Goal: Task Accomplishment & Management: Manage account settings

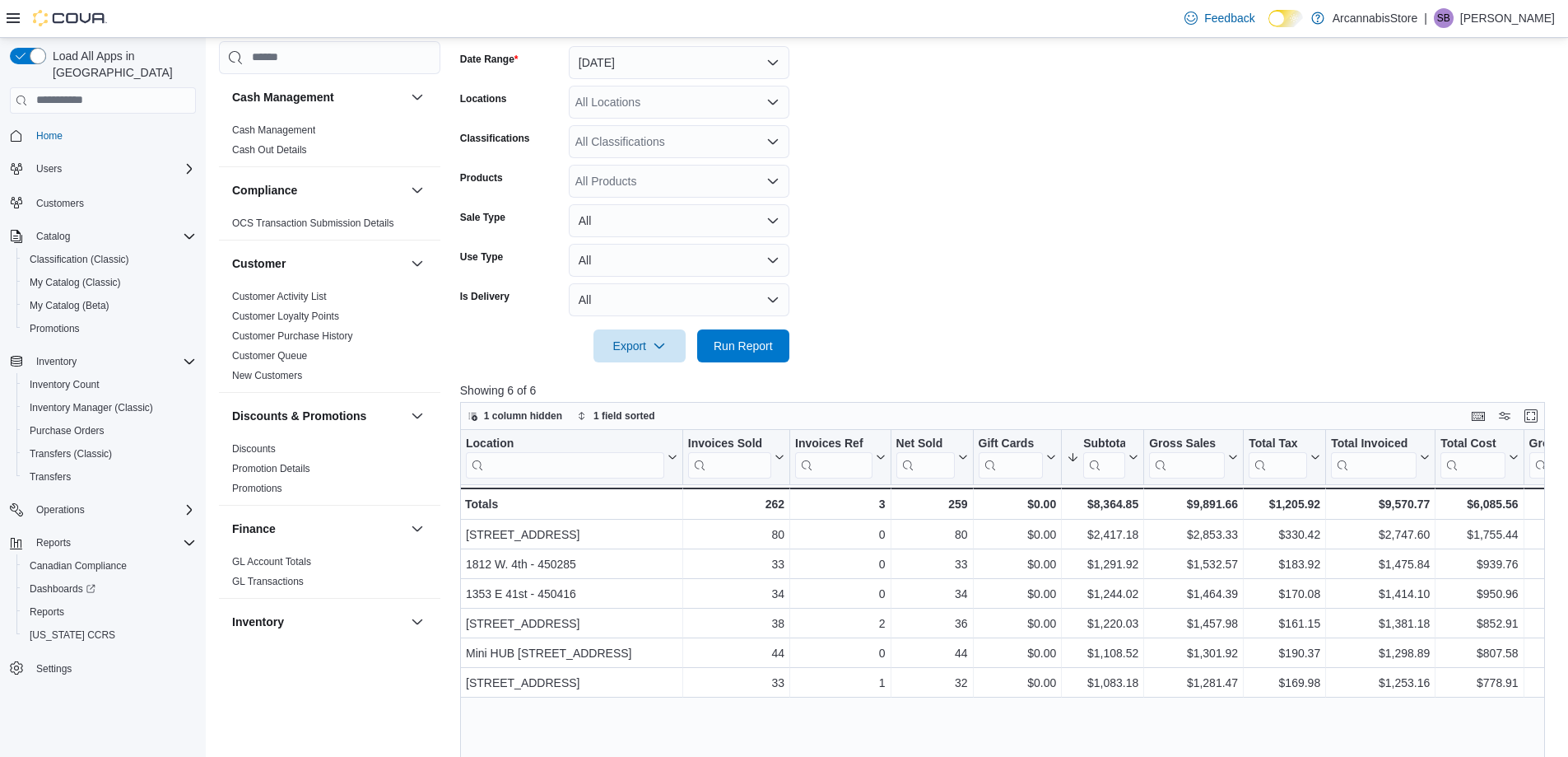
scroll to position [989, 0]
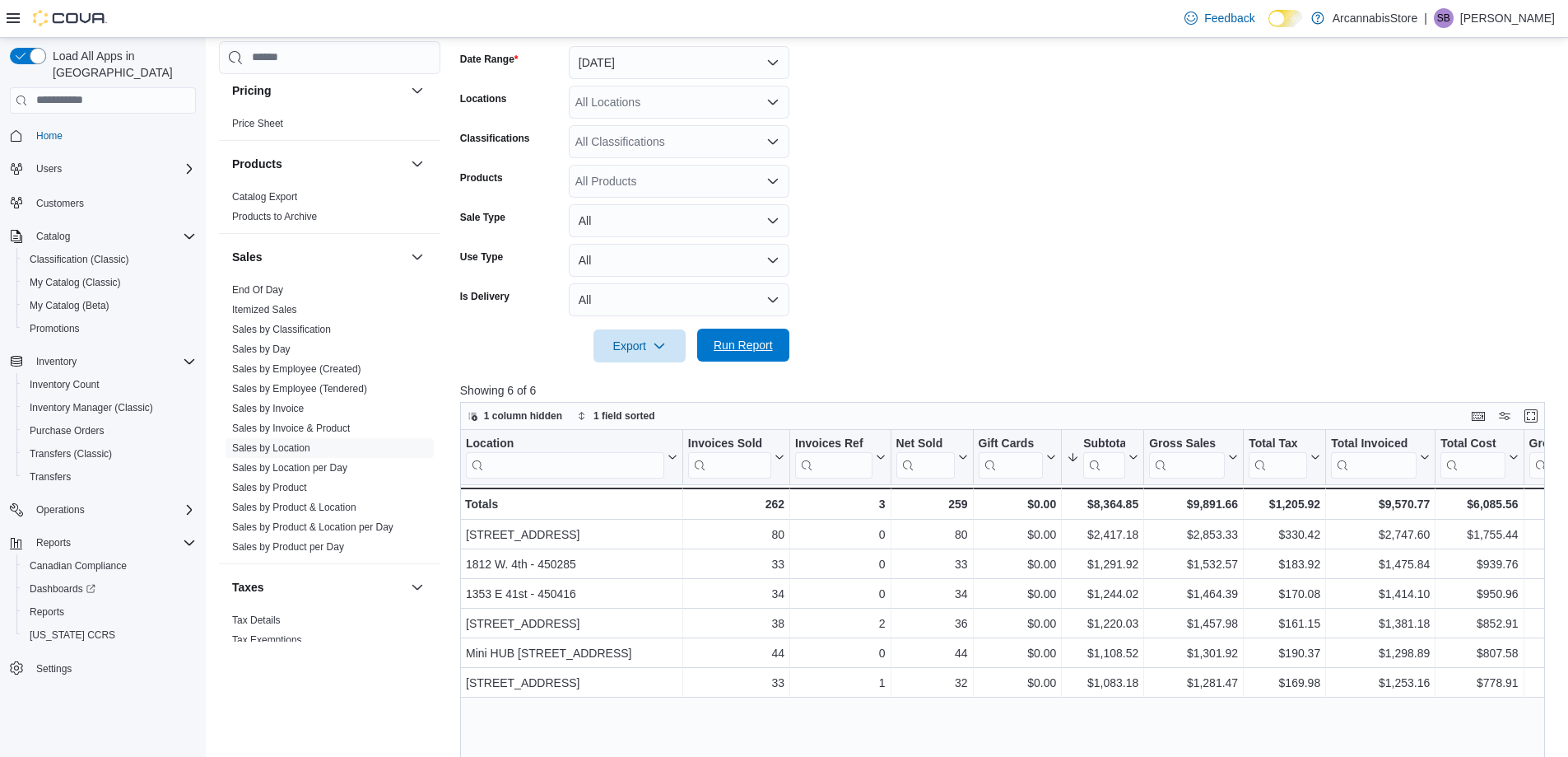
drag, startPoint x: 755, startPoint y: 352, endPoint x: 746, endPoint y: 344, distance: 12.0
click at [755, 352] on span "Run Report" at bounding box center [743, 344] width 60 height 17
click at [725, 350] on span "Run Report" at bounding box center [743, 344] width 60 height 17
click at [247, 407] on link "Sales by Invoice" at bounding box center [268, 409] width 71 height 12
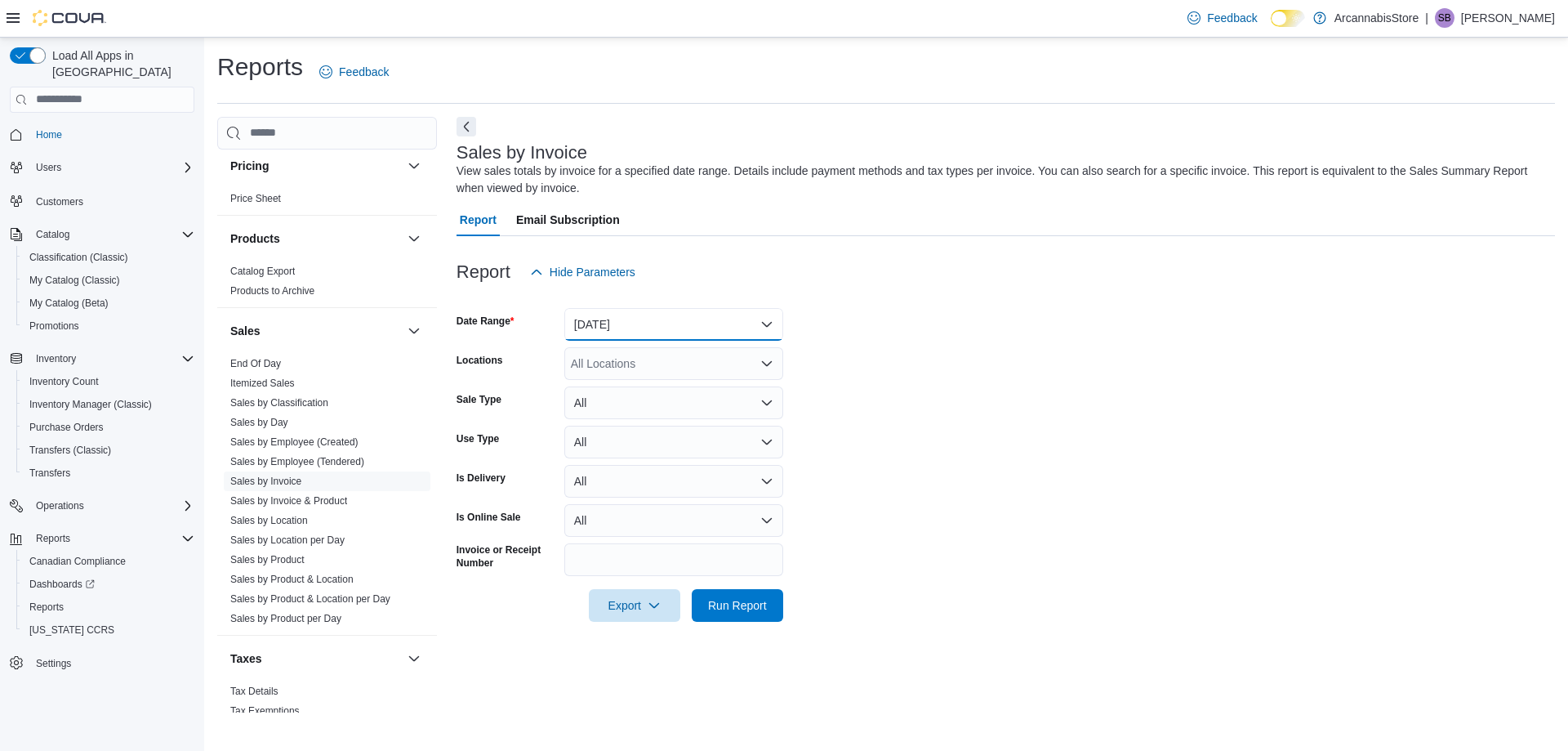
click at [639, 327] on button "Yesterday" at bounding box center [674, 325] width 219 height 33
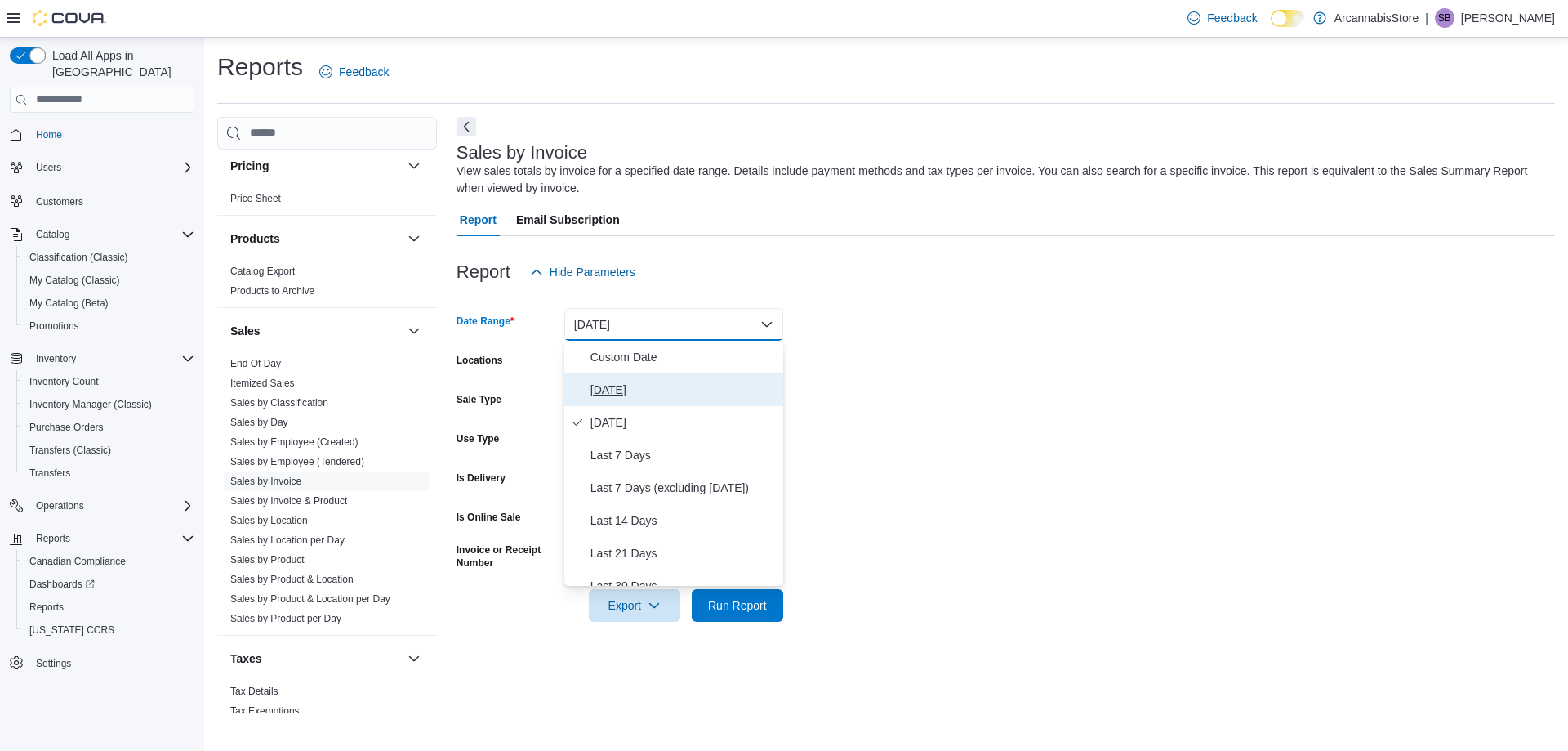
click at [619, 384] on span "Today" at bounding box center [684, 390] width 186 height 19
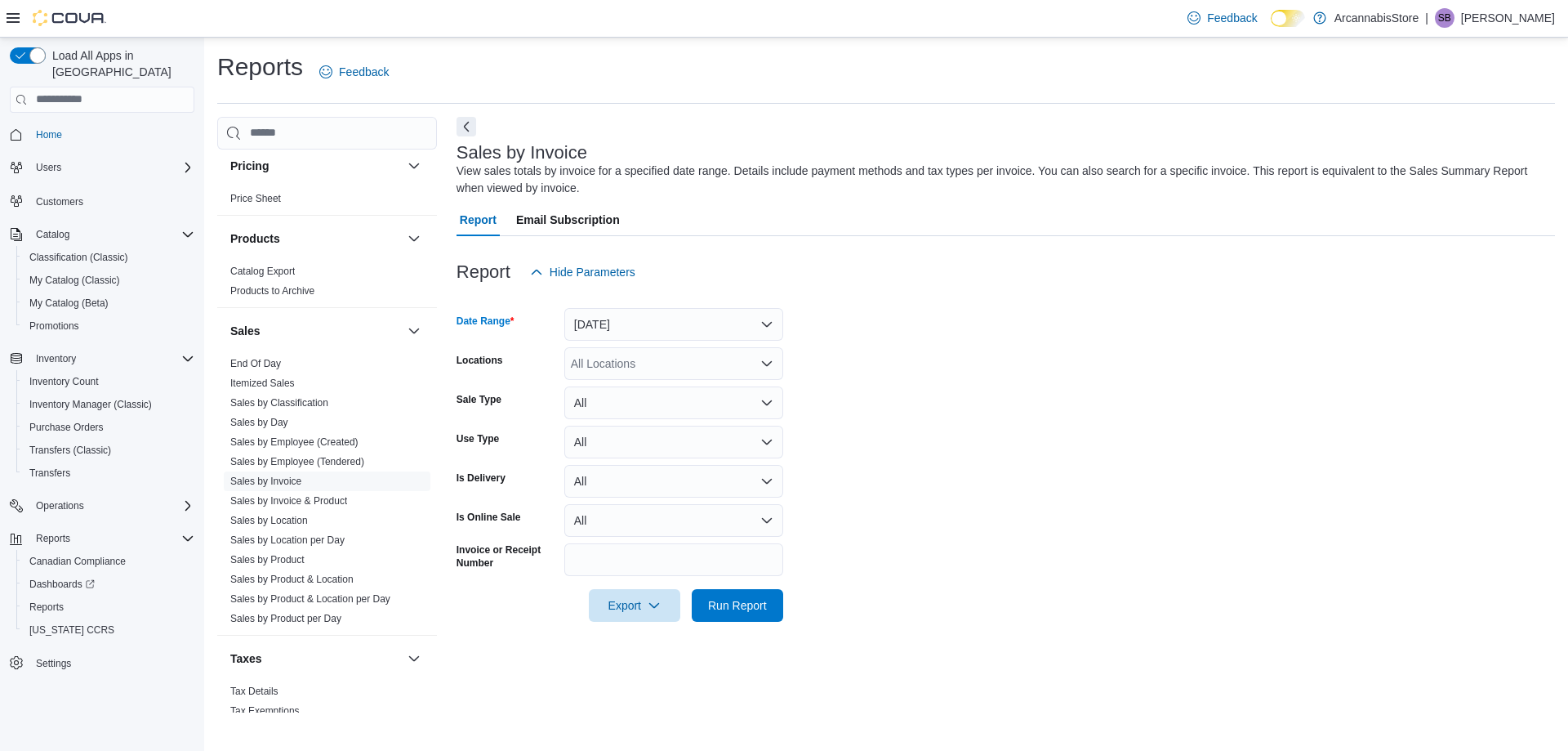
click at [655, 359] on div "All Locations" at bounding box center [674, 364] width 219 height 33
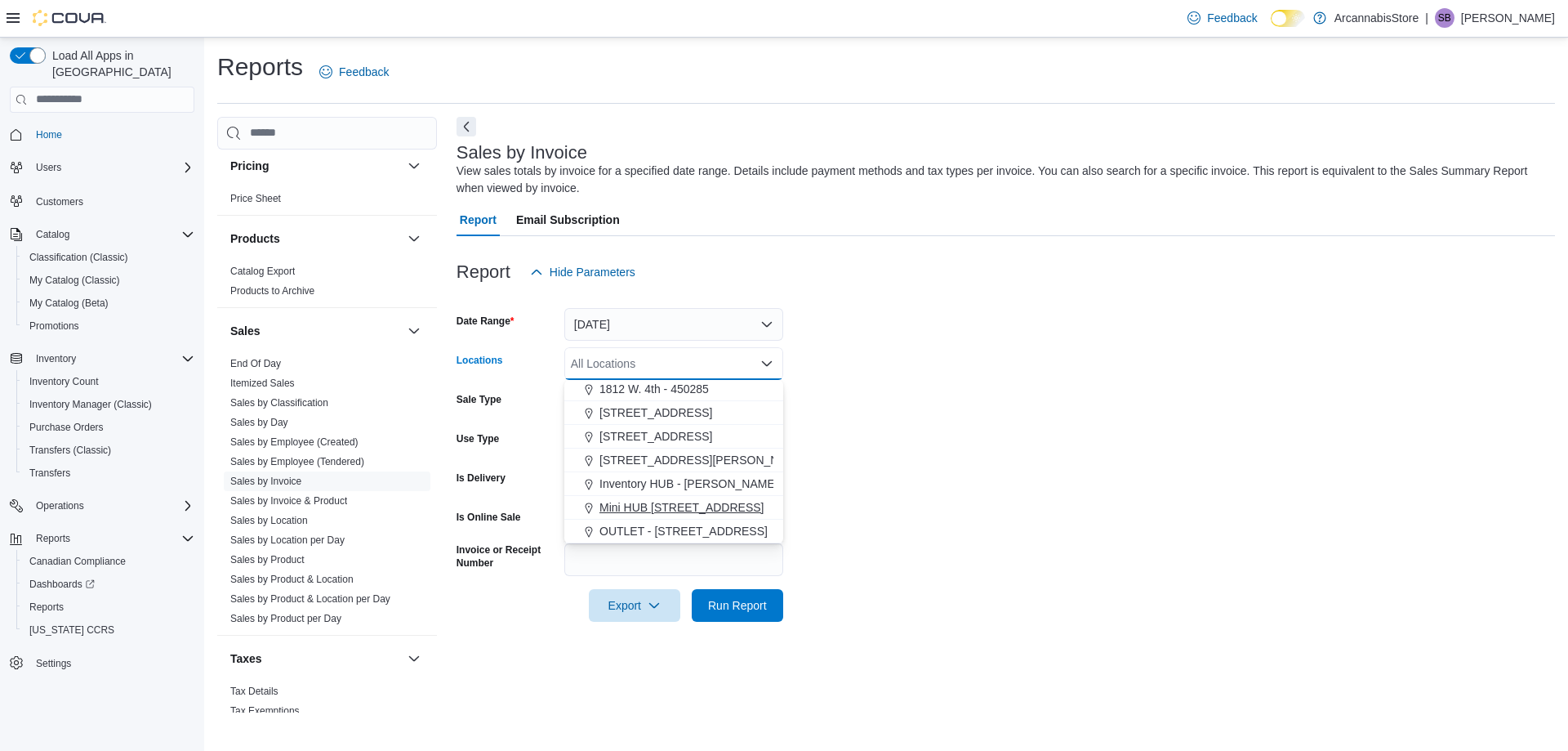
click at [695, 502] on span "Mini HUB 6528 Victoria Dr - 450239" at bounding box center [681, 507] width 164 height 16
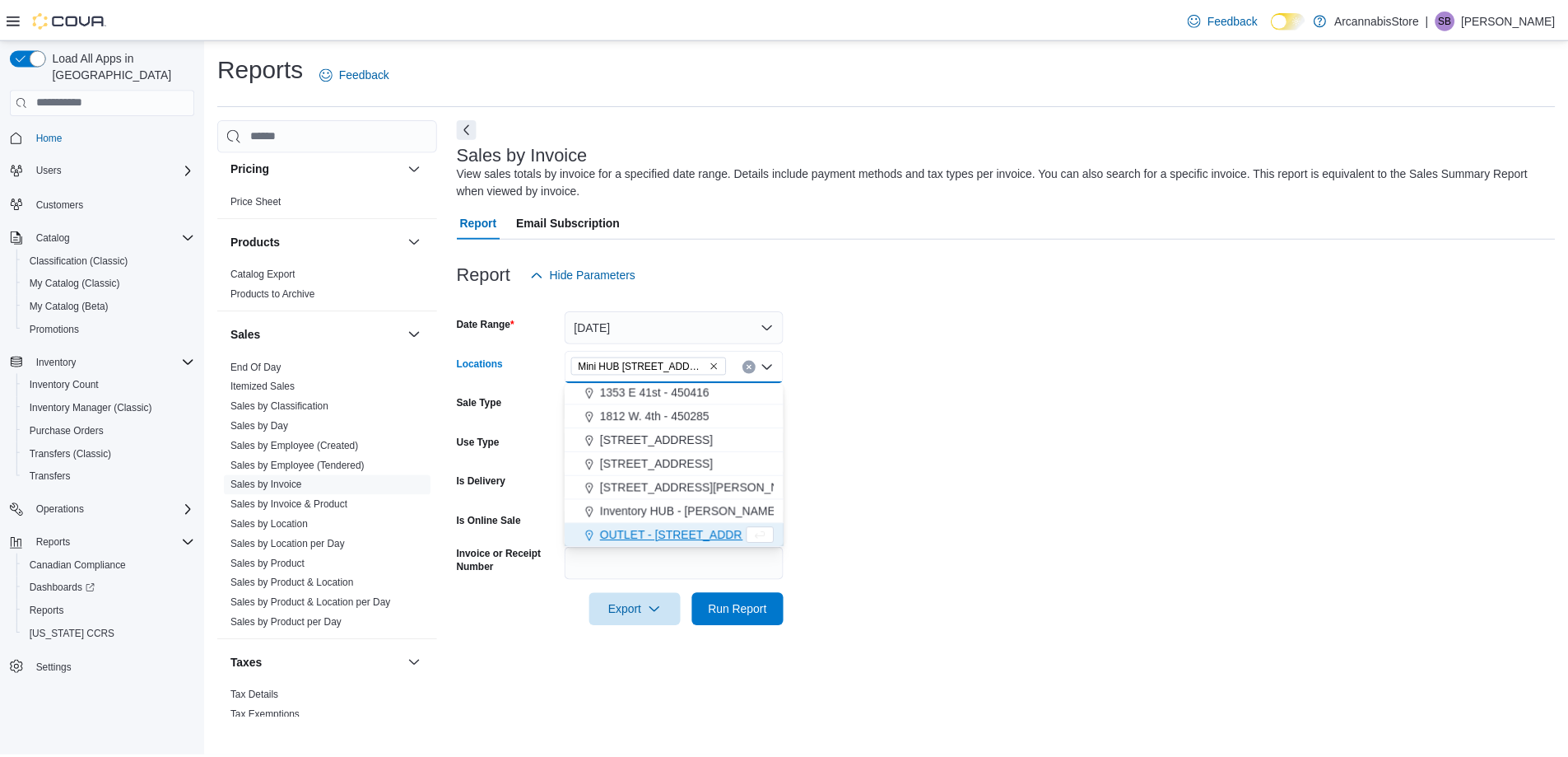
scroll to position [50, 0]
click at [885, 517] on form "Date Range Today Locations Mini HUB 6528 Victoria Dr - 450239 Combo box. Select…" at bounding box center [1014, 459] width 1108 height 336
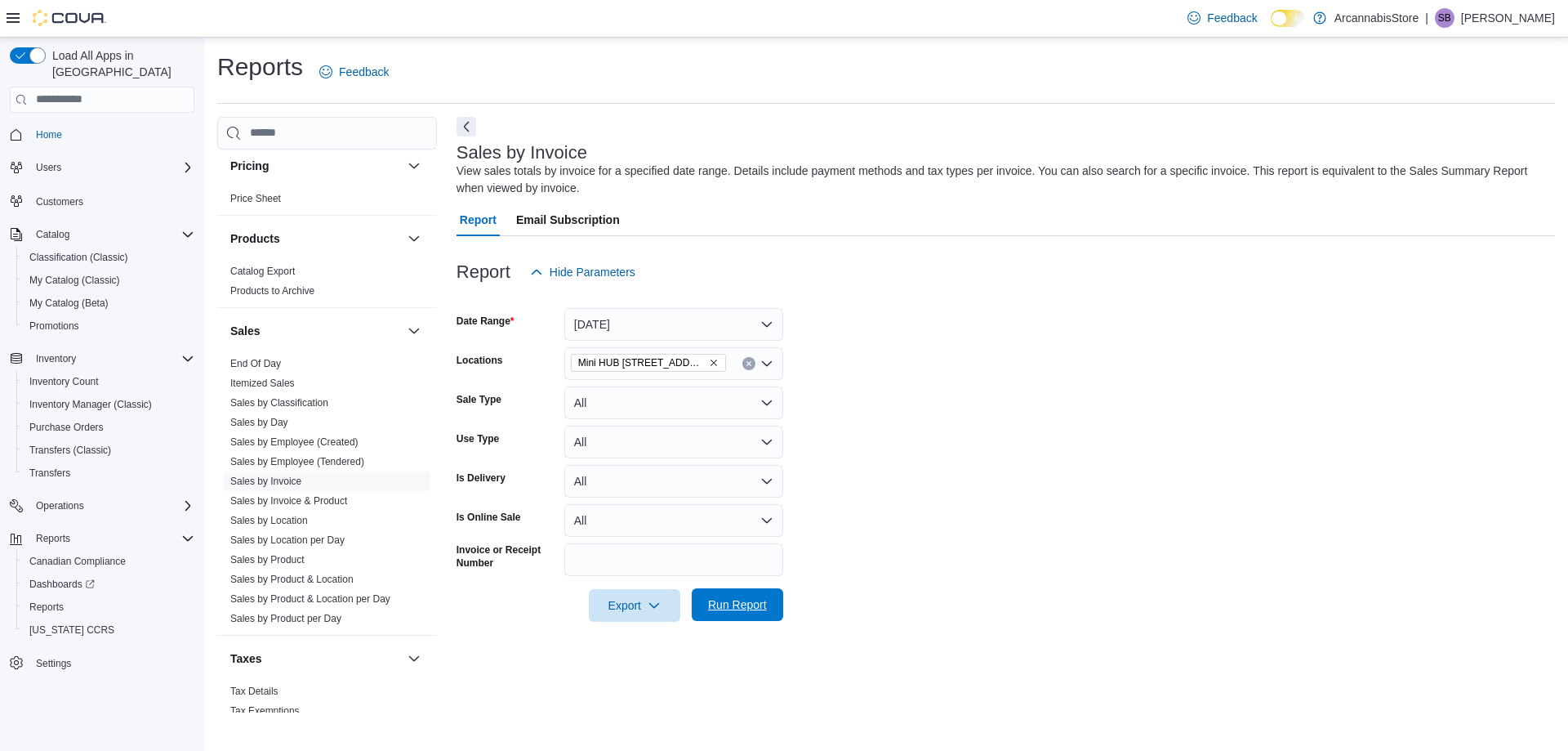
click at [718, 597] on span "Run Report" at bounding box center [737, 604] width 72 height 33
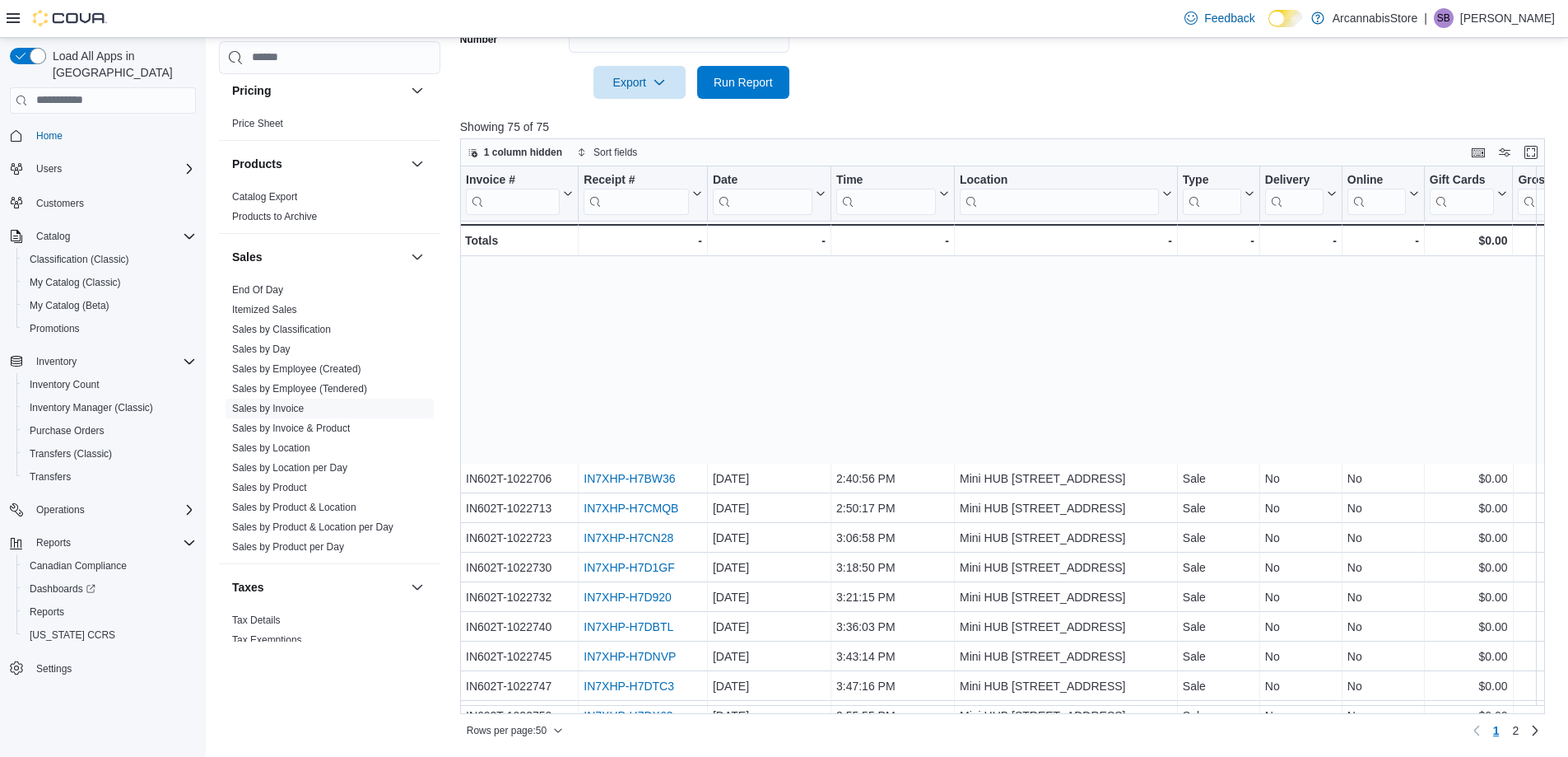
scroll to position [1033, 0]
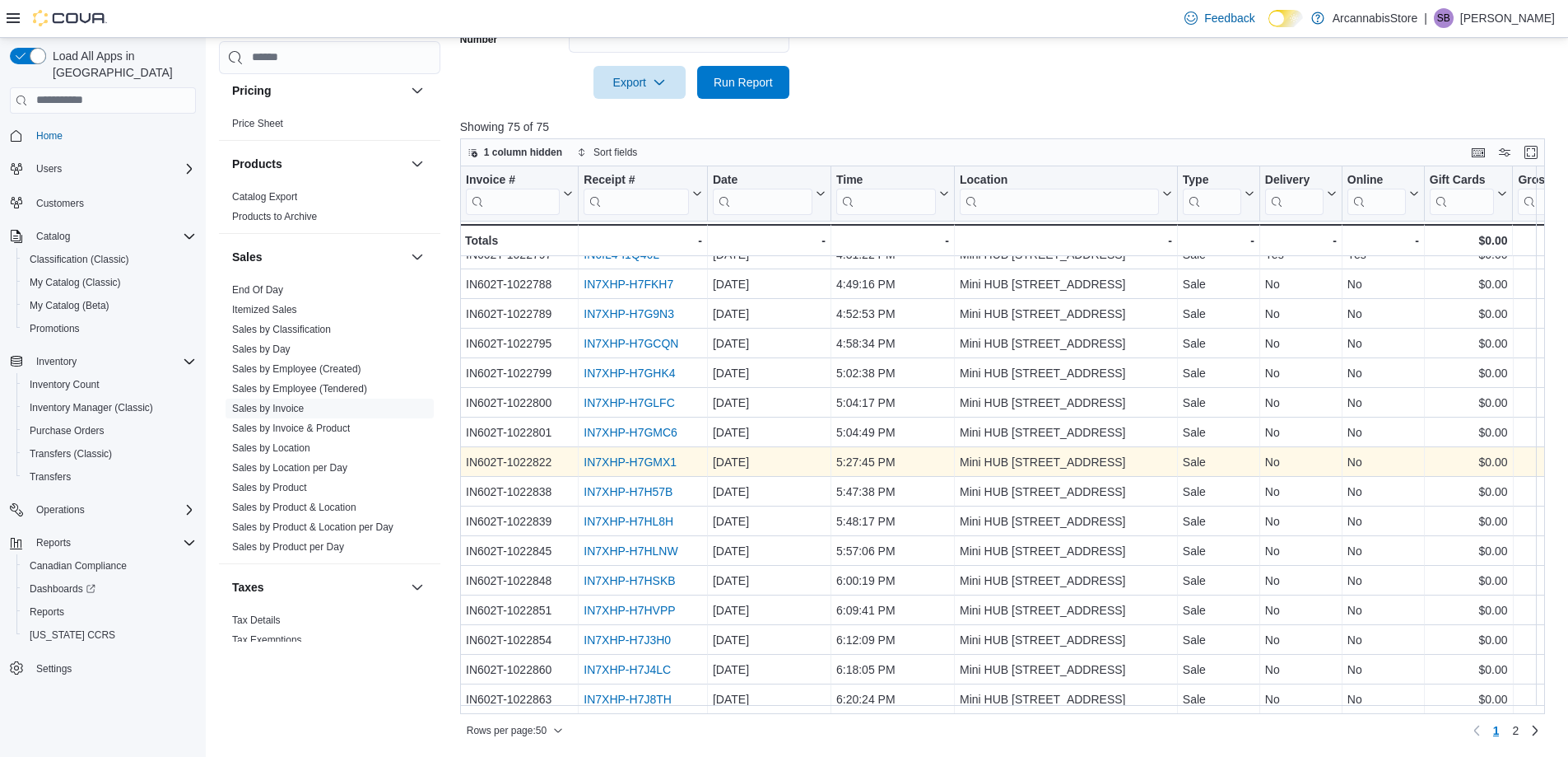
click at [651, 456] on link "IN7XHP-H7GMX1" at bounding box center [630, 462] width 93 height 13
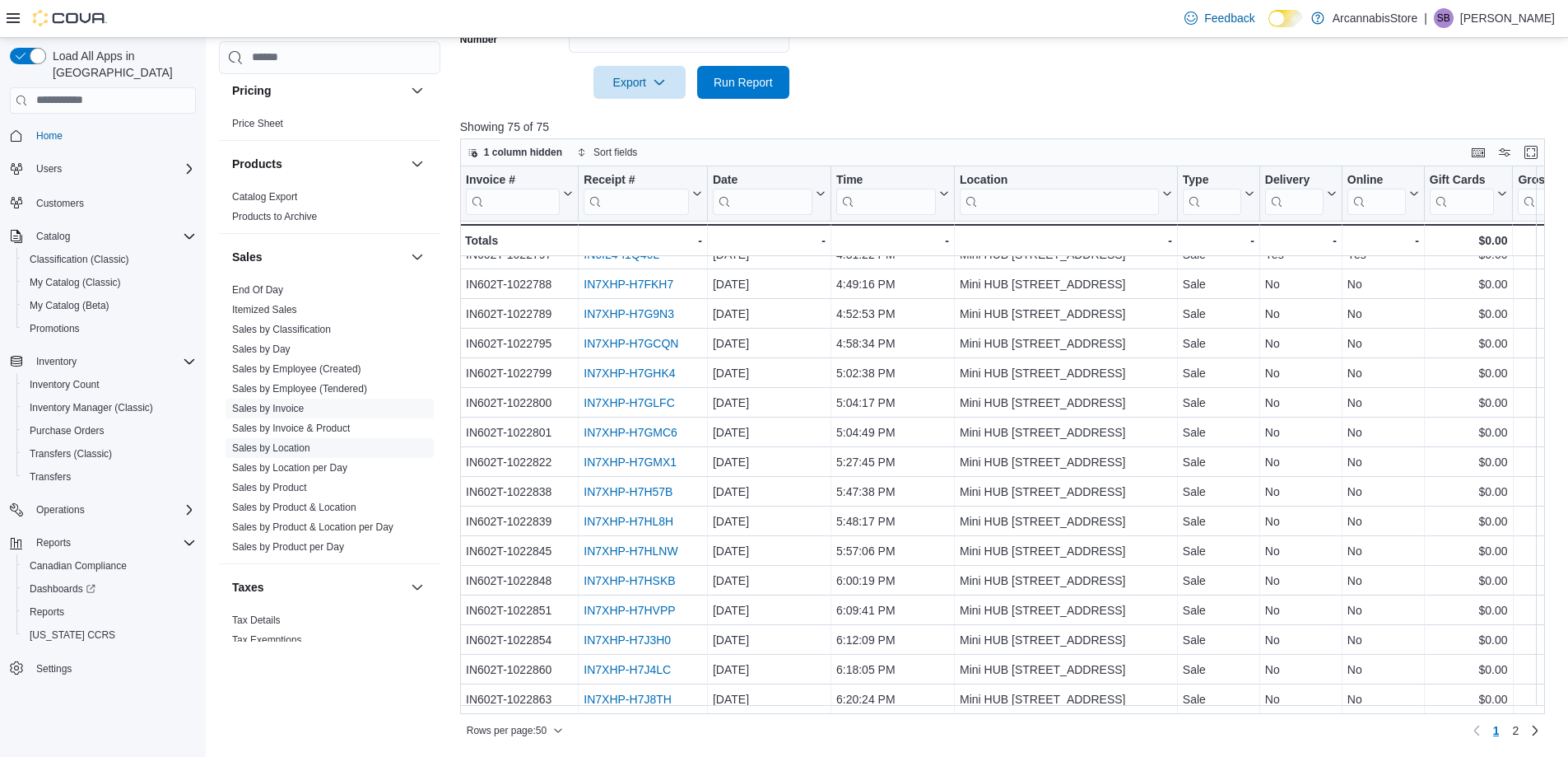
click at [287, 449] on link "Sales by Location" at bounding box center [272, 448] width 78 height 12
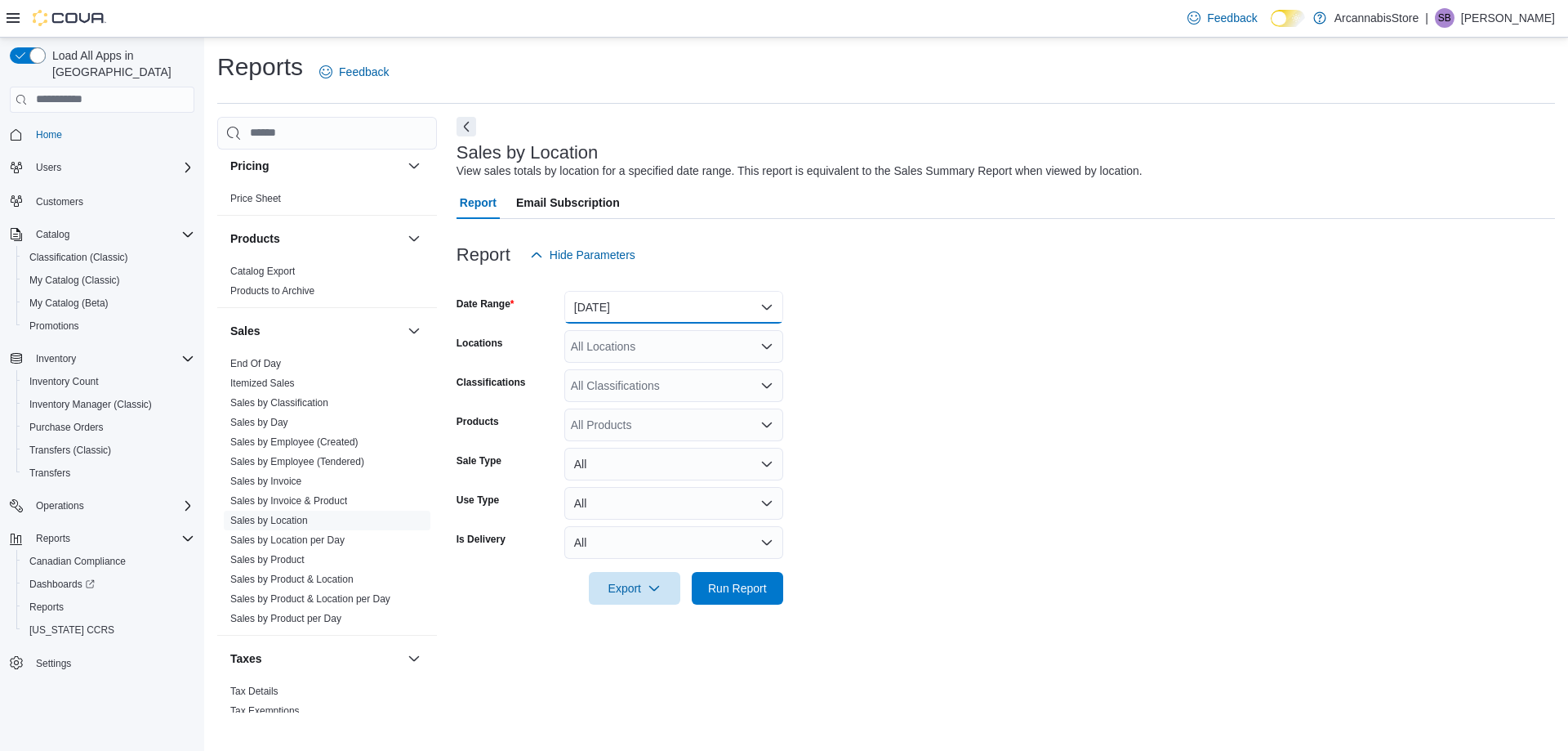
click at [588, 309] on button "Yesterday" at bounding box center [674, 308] width 219 height 33
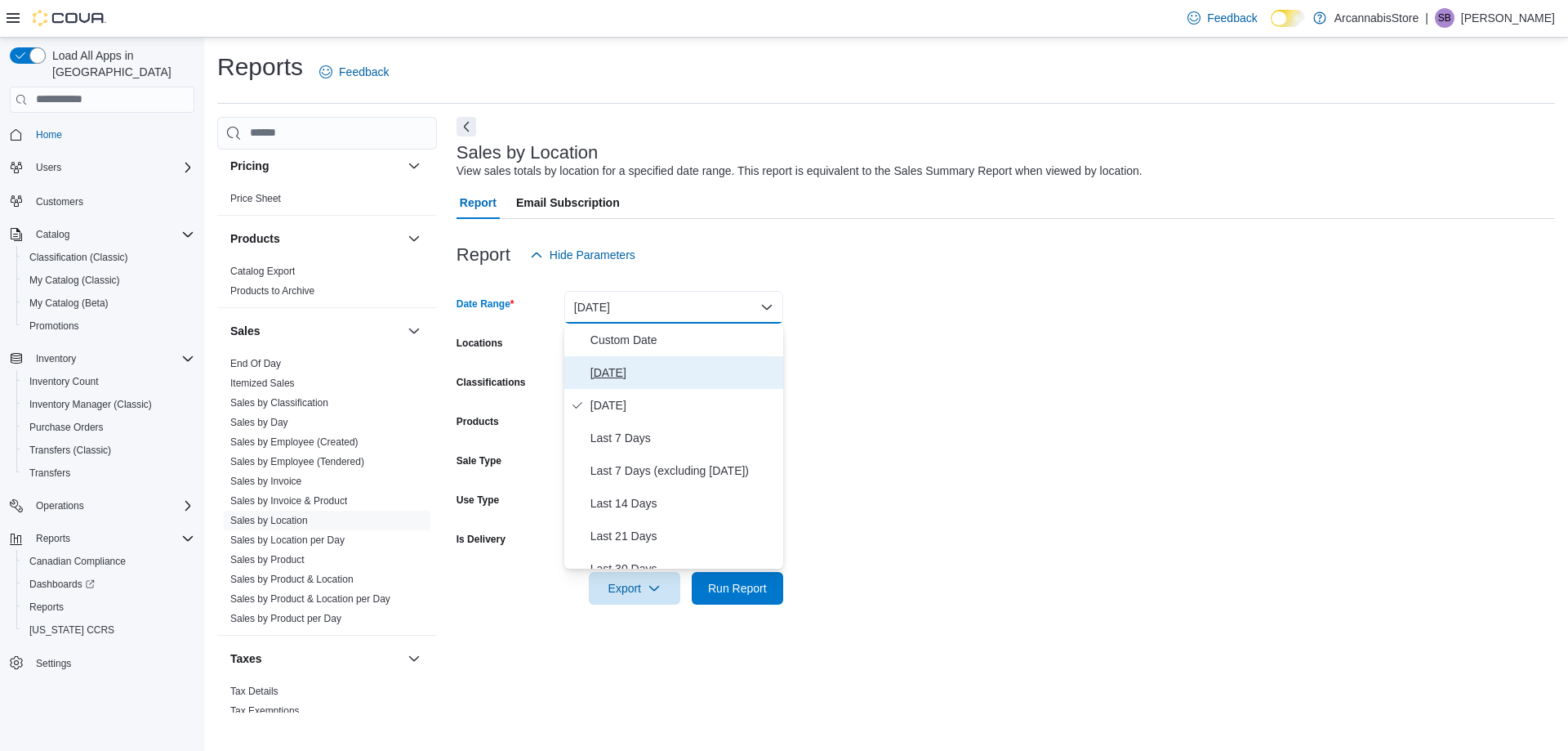
click at [589, 374] on button "Today" at bounding box center [674, 373] width 219 height 33
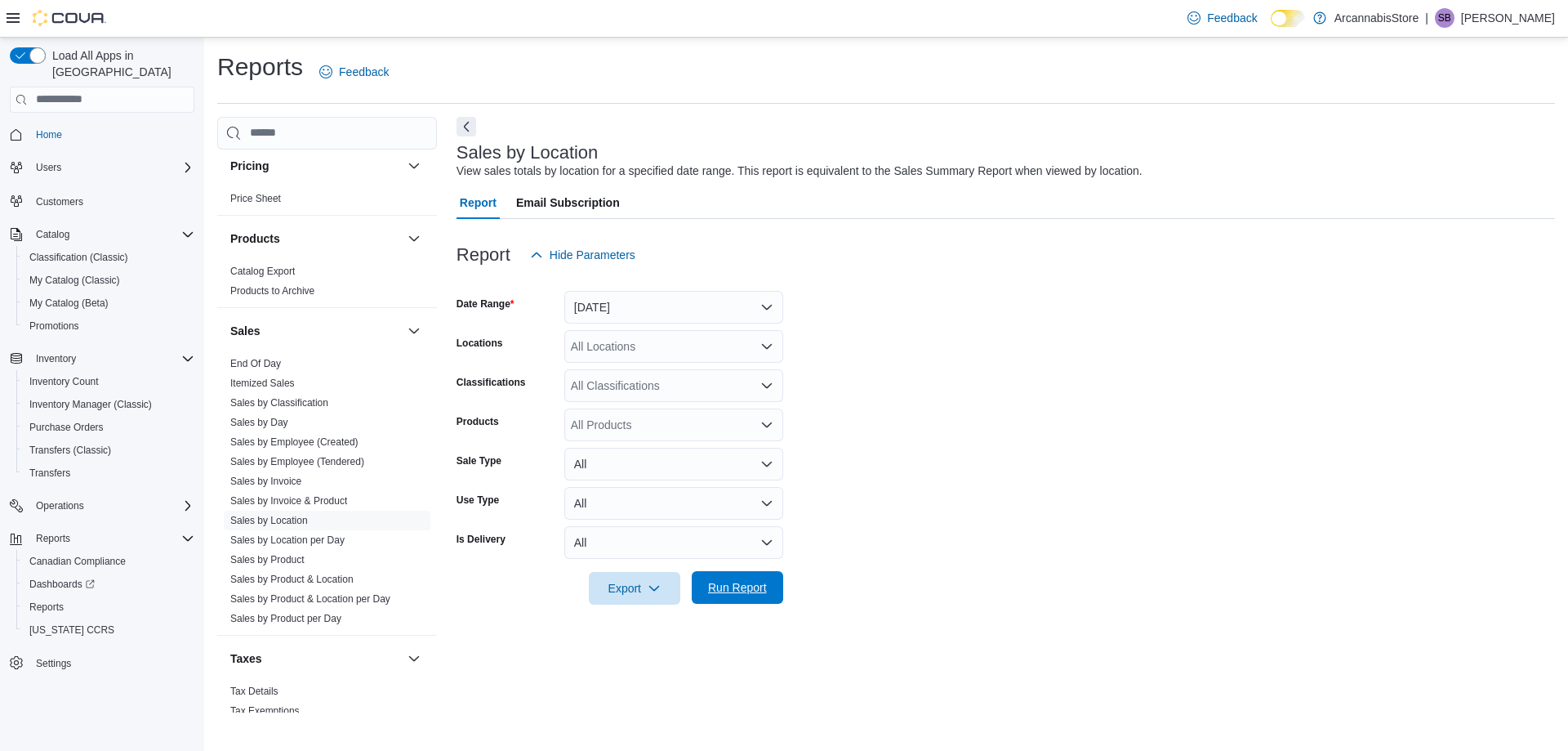
click at [740, 579] on span "Run Report" at bounding box center [737, 588] width 72 height 33
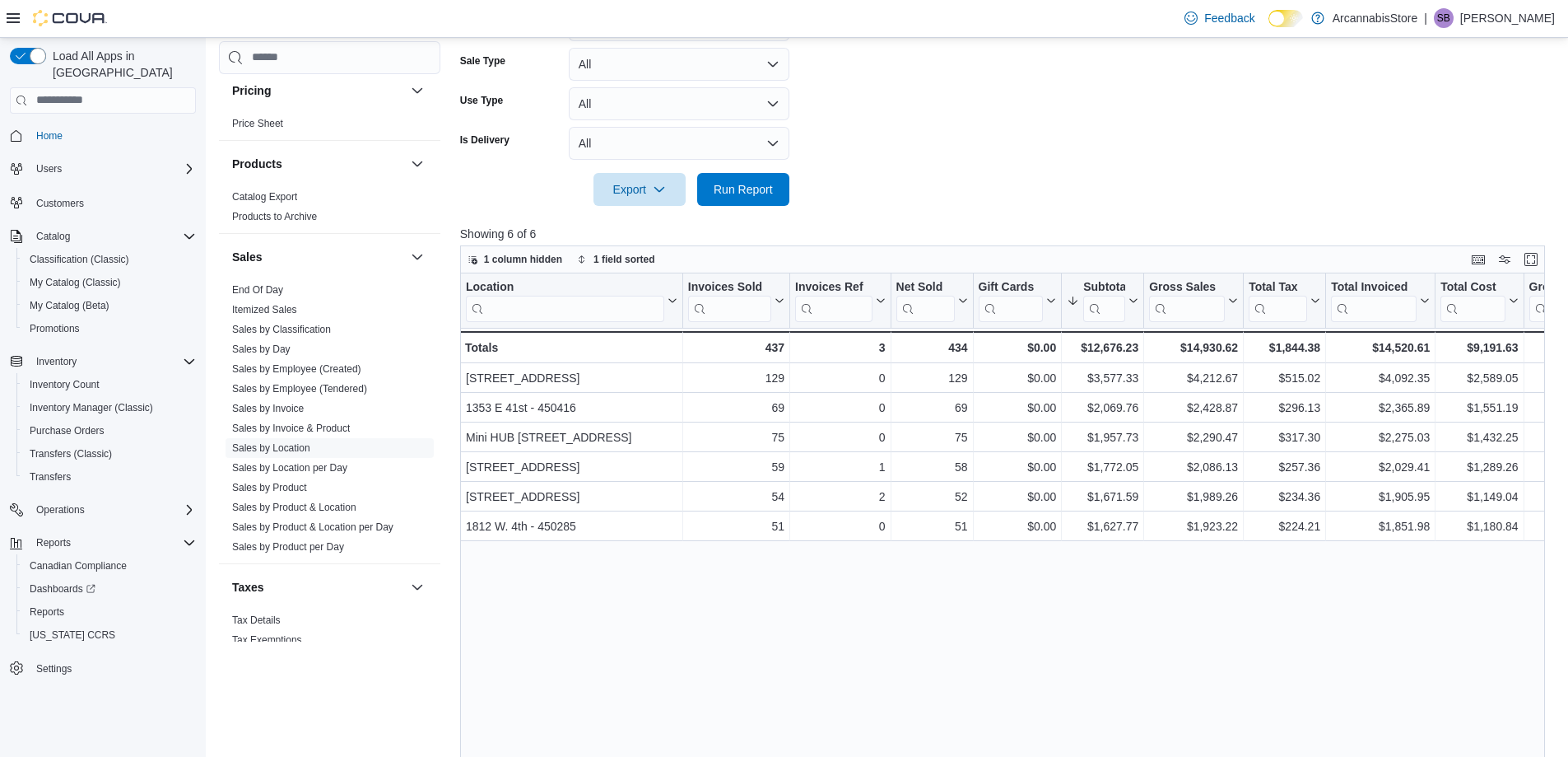
scroll to position [511, 0]
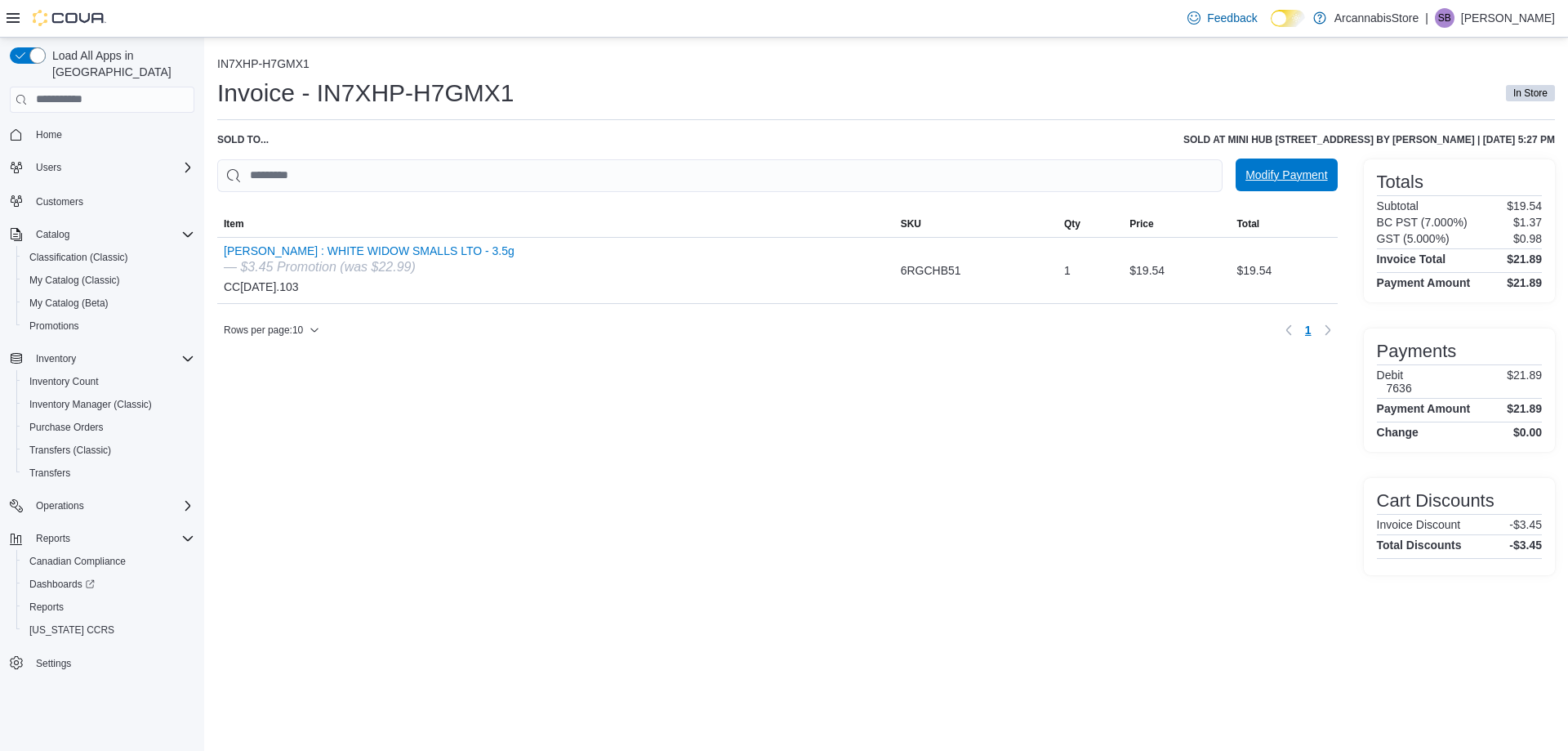
click at [1253, 184] on span "Modify Payment" at bounding box center [1286, 175] width 81 height 33
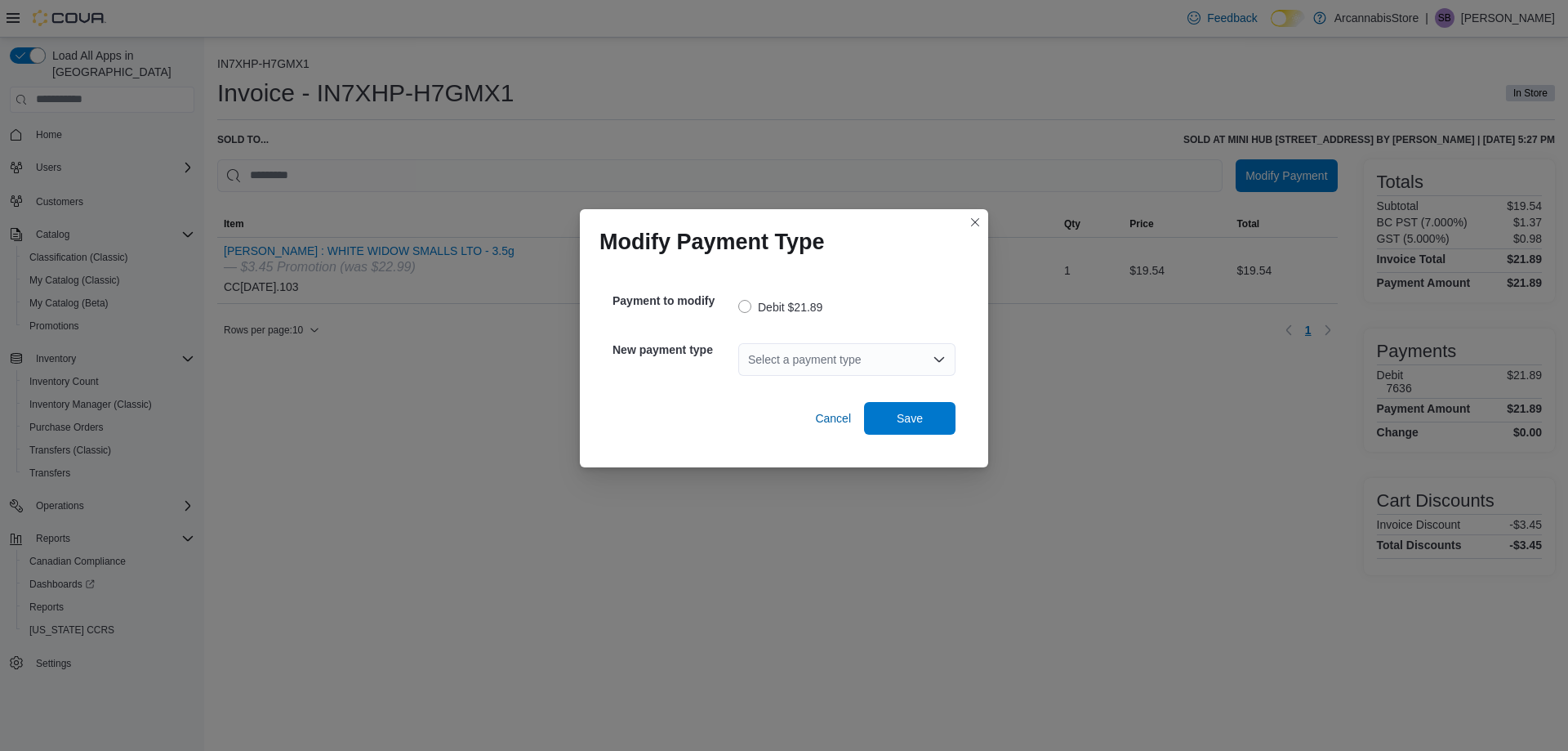
click at [797, 365] on div "Select a payment type" at bounding box center [847, 360] width 217 height 33
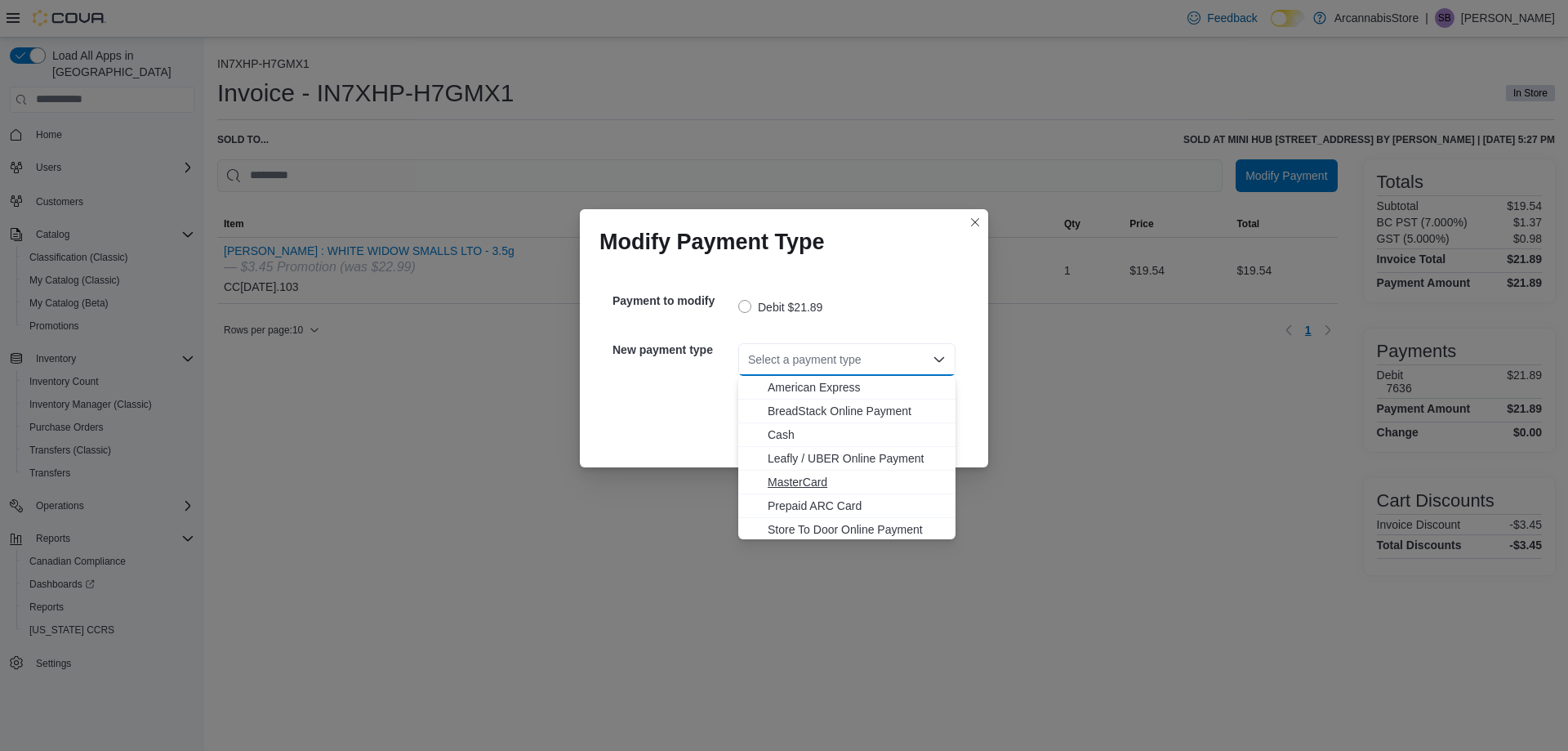
click at [781, 487] on span "MasterCard" at bounding box center [857, 481] width 178 height 16
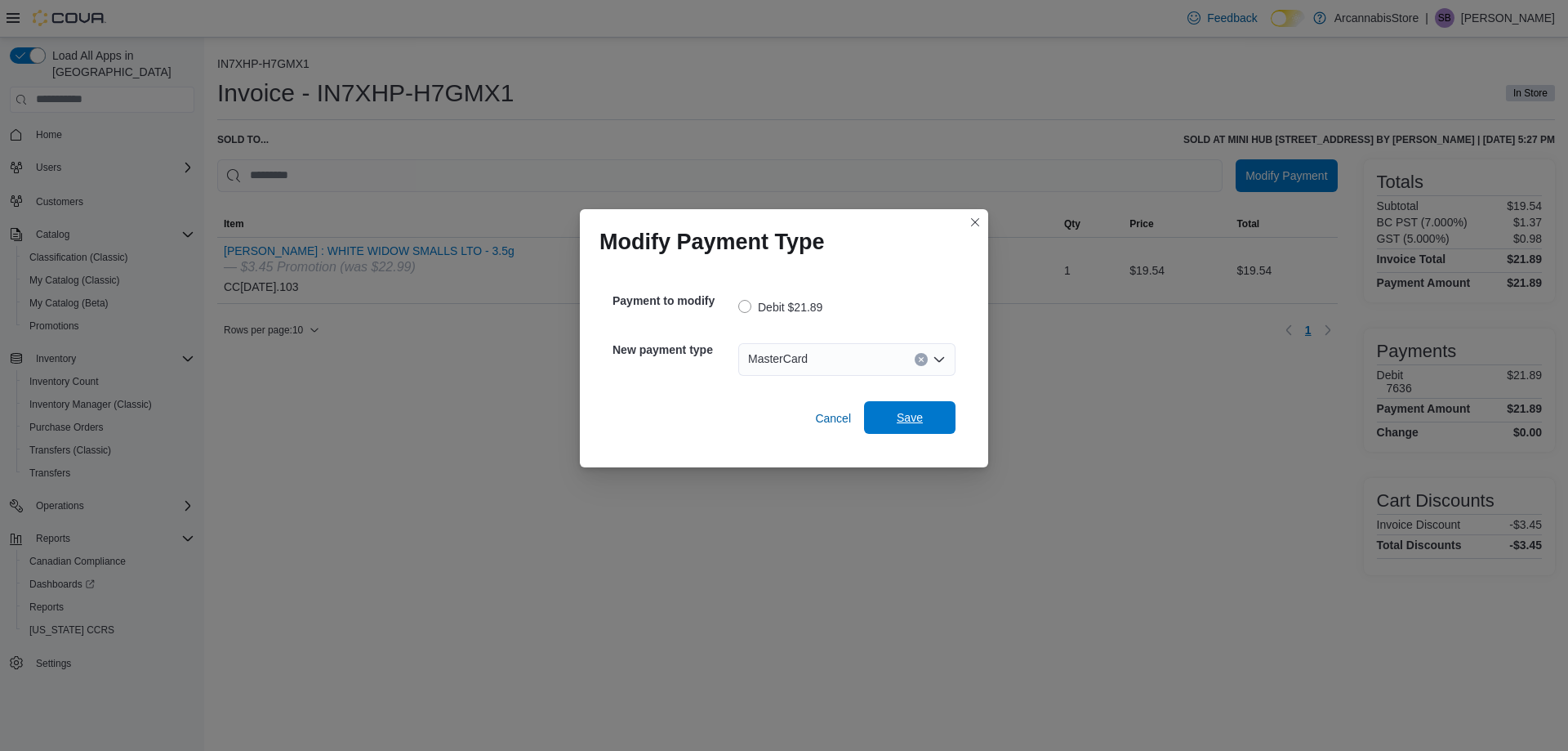
click at [888, 408] on span "Save" at bounding box center [910, 418] width 72 height 33
